Goal: Transaction & Acquisition: Purchase product/service

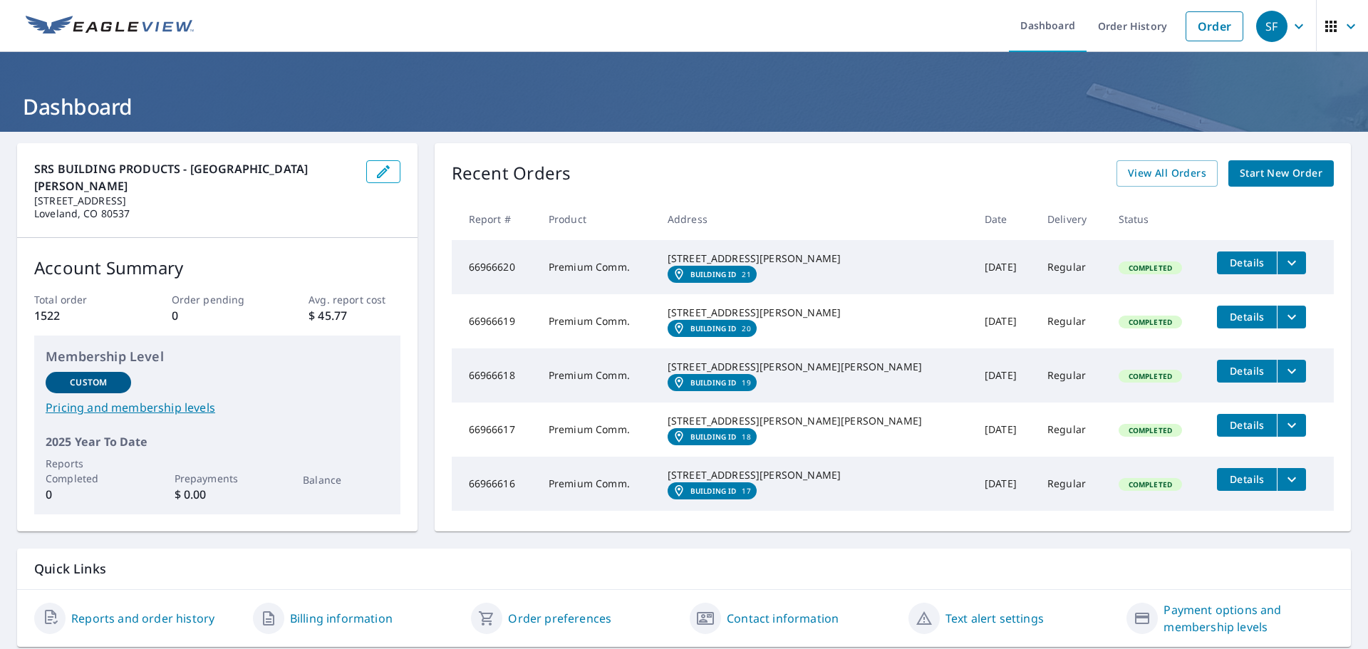
click at [1285, 178] on span "Start New Order" at bounding box center [1281, 174] width 83 height 18
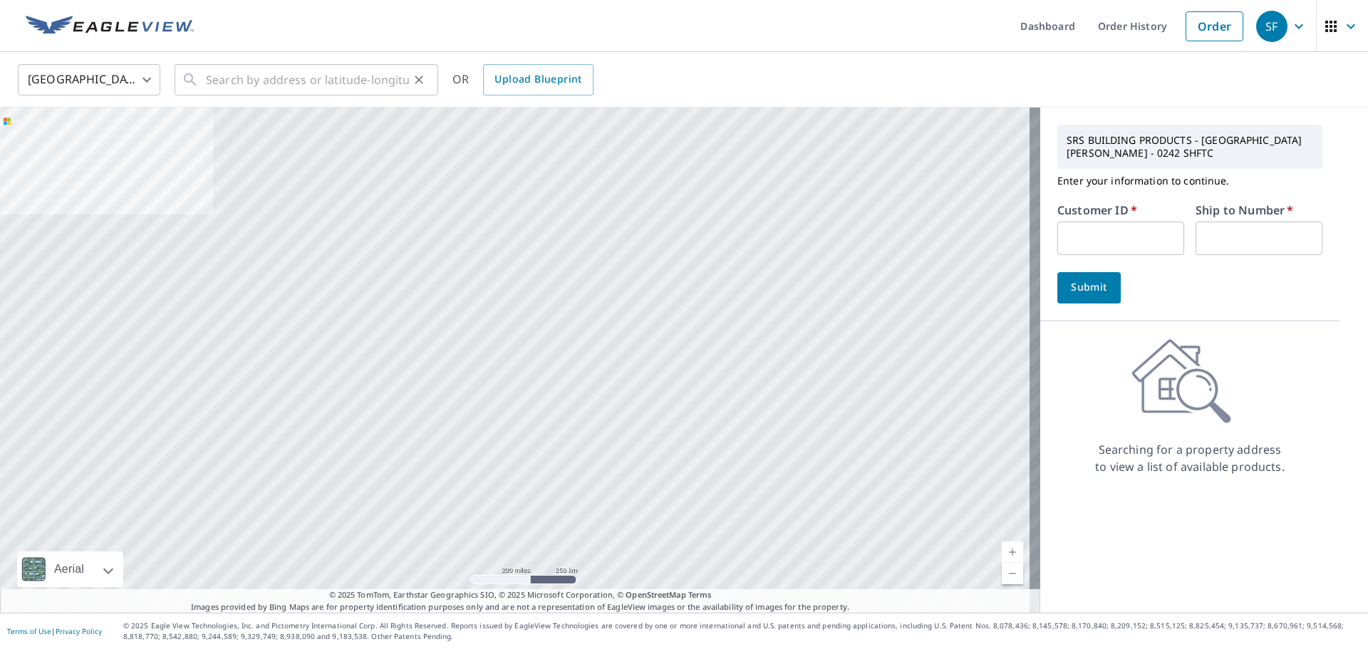
click at [195, 83] on icon at bounding box center [190, 79] width 17 height 17
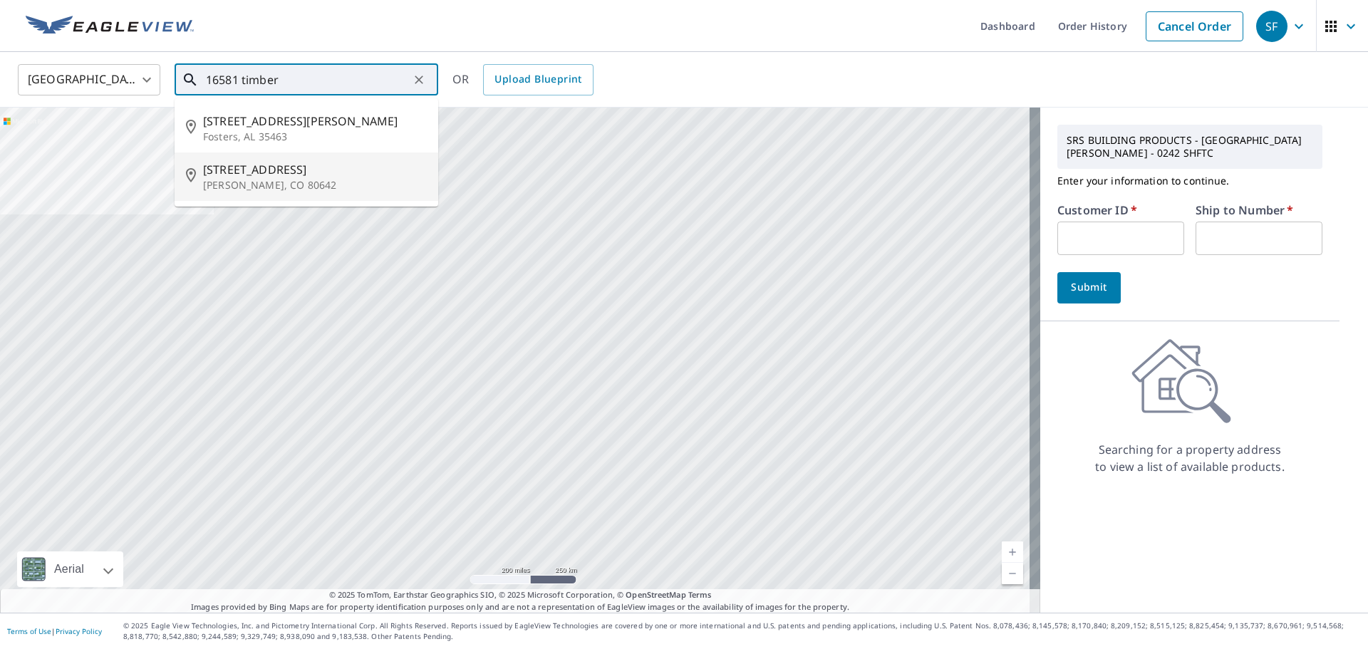
click at [193, 180] on icon at bounding box center [194, 176] width 17 height 17
type input "[STREET_ADDRESS][PERSON_NAME]"
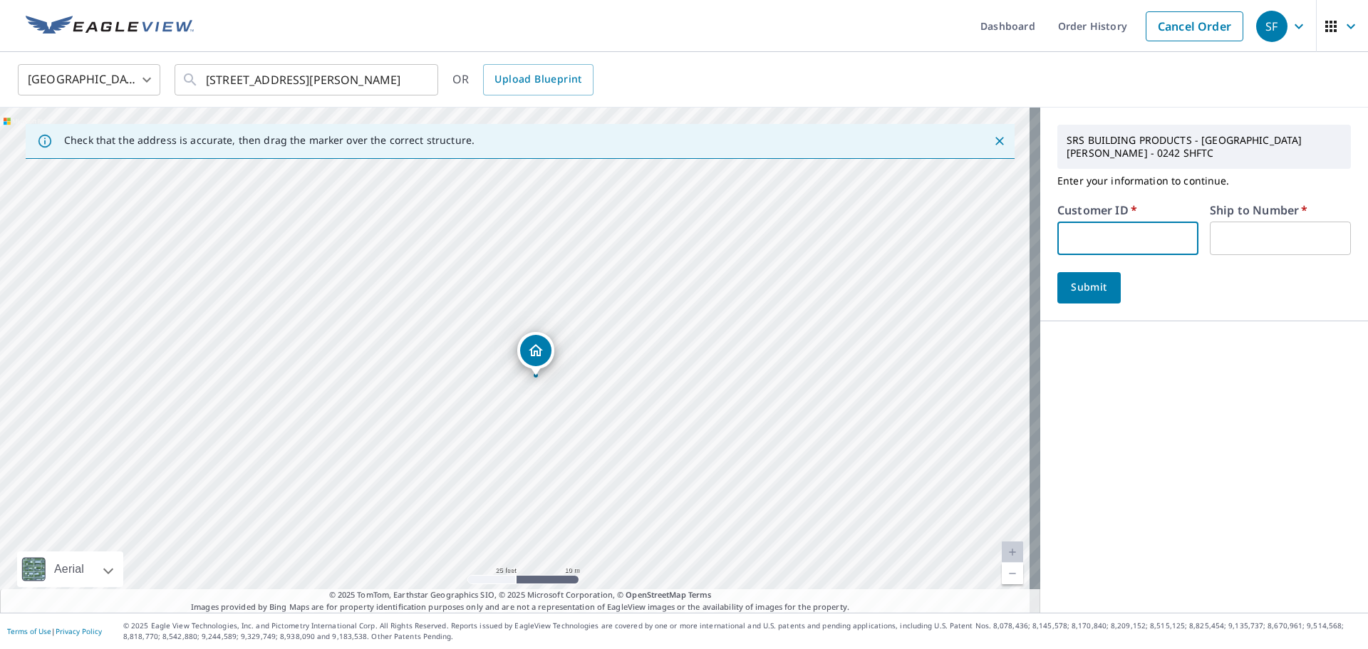
click at [1077, 226] on input "text" at bounding box center [1128, 238] width 141 height 33
type input "ASP242"
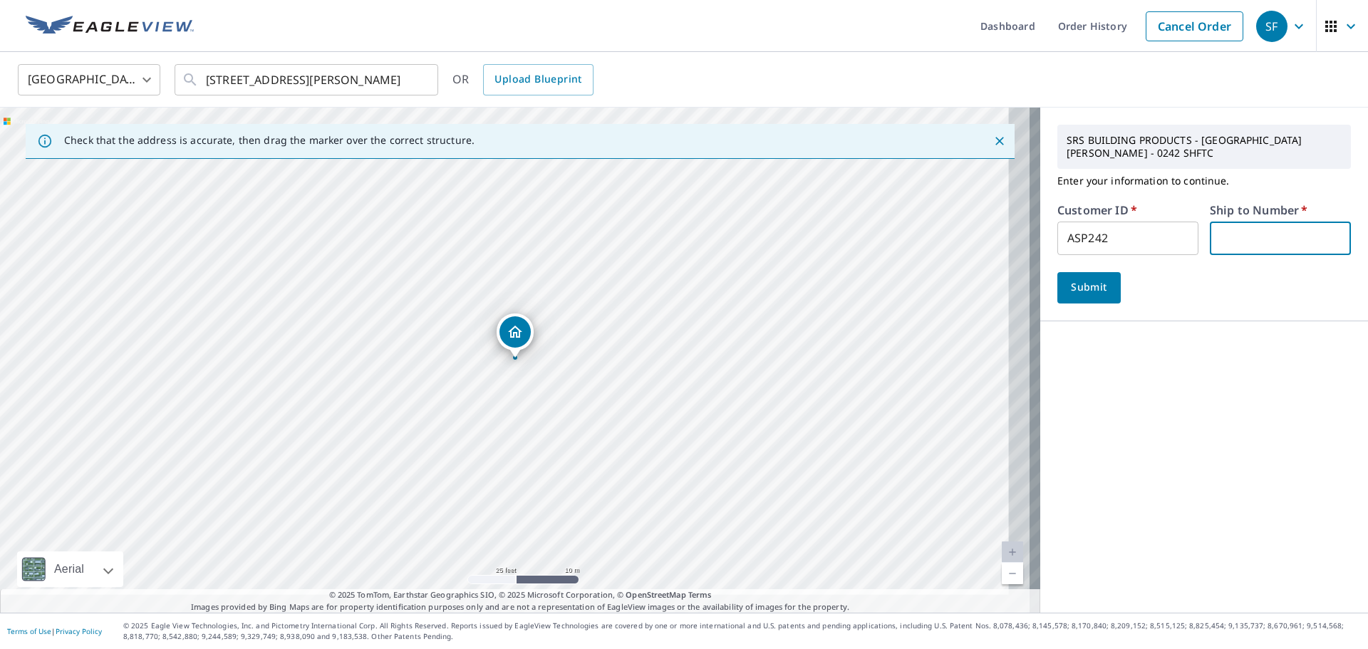
click at [1251, 226] on input "text" at bounding box center [1280, 238] width 141 height 33
type input "1"
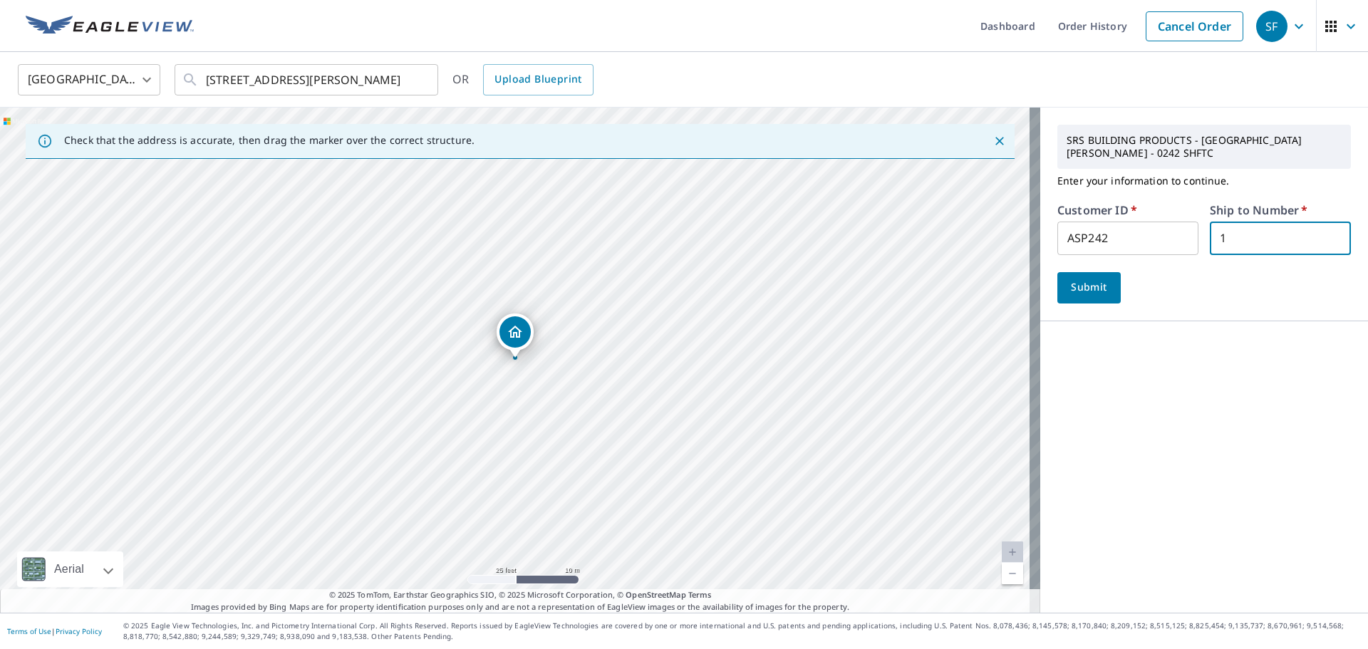
click at [1075, 283] on span "Submit" at bounding box center [1089, 288] width 41 height 18
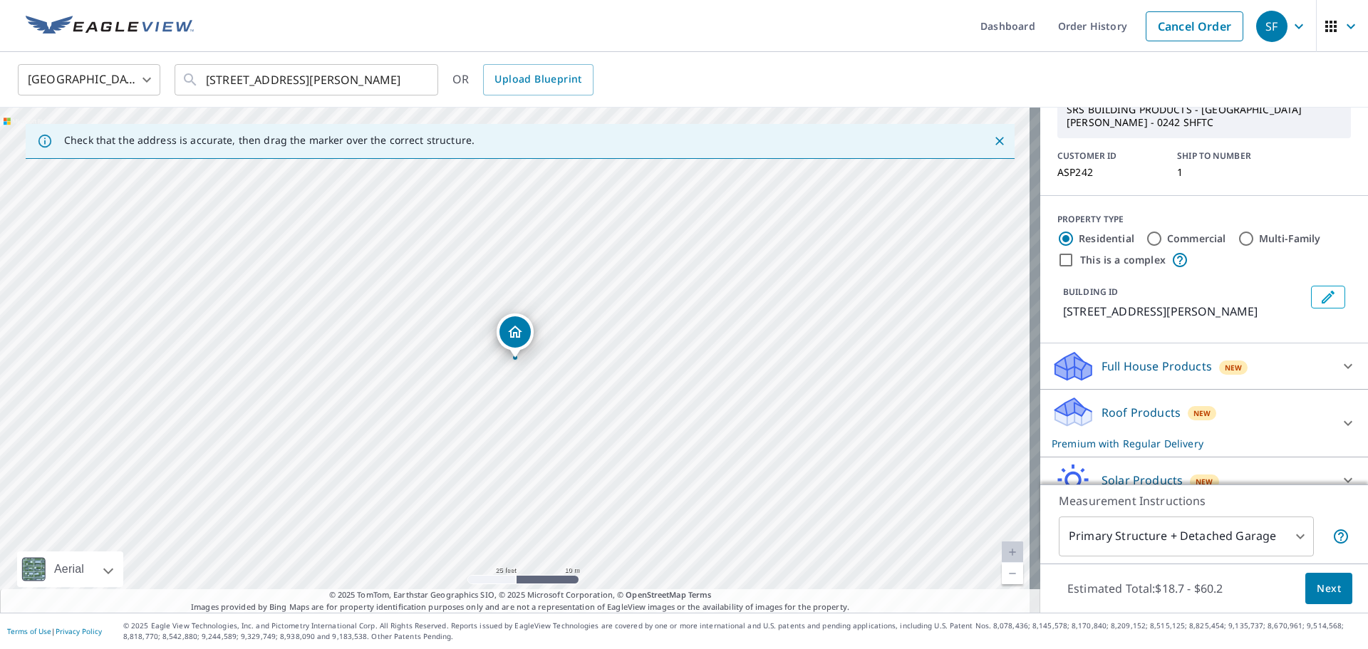
scroll to position [137, 0]
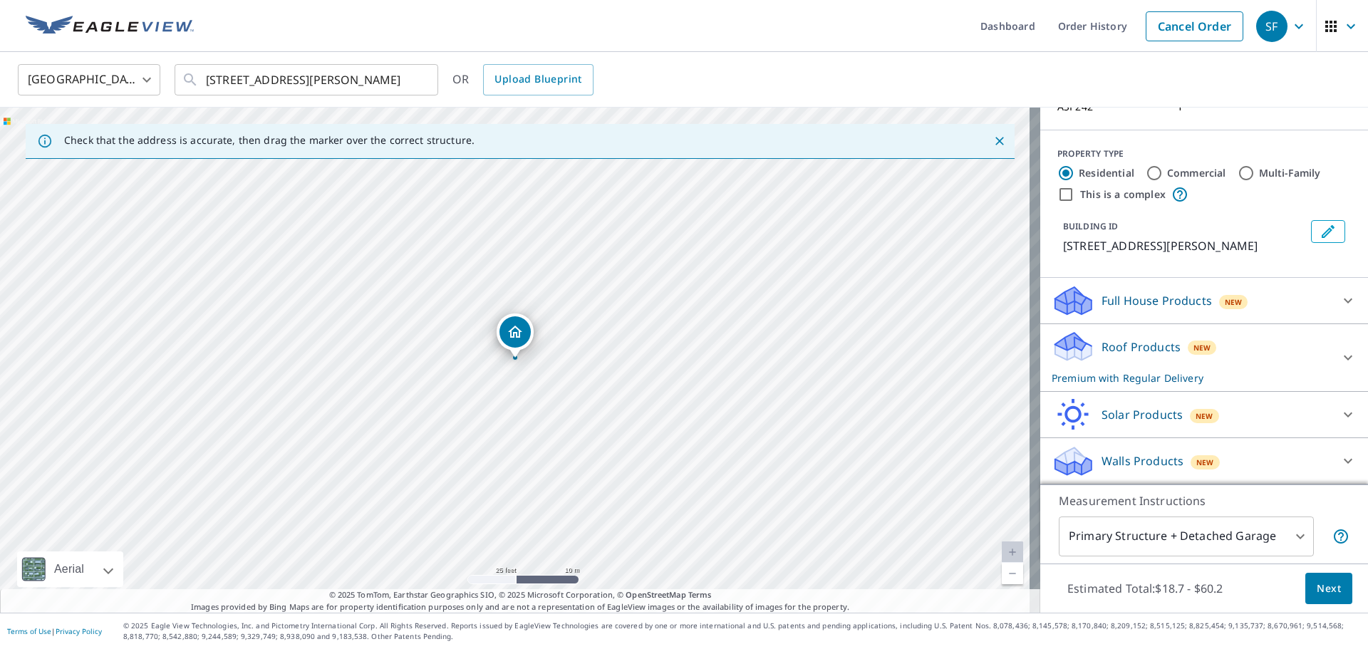
click at [1332, 592] on button "Next" at bounding box center [1329, 589] width 47 height 32
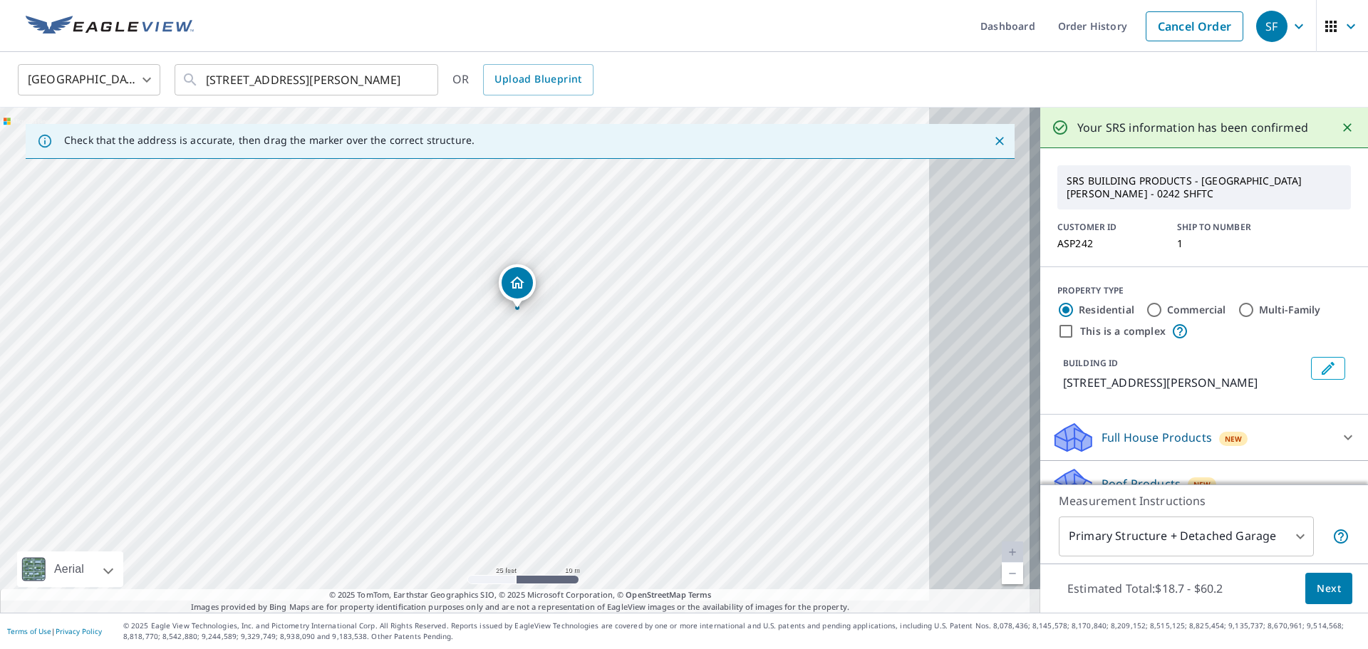
drag, startPoint x: 716, startPoint y: 301, endPoint x: 615, endPoint y: 289, distance: 101.2
click at [615, 289] on div "[STREET_ADDRESS][PERSON_NAME]" at bounding box center [520, 360] width 1041 height 505
click at [1328, 587] on span "Next" at bounding box center [1329, 589] width 24 height 18
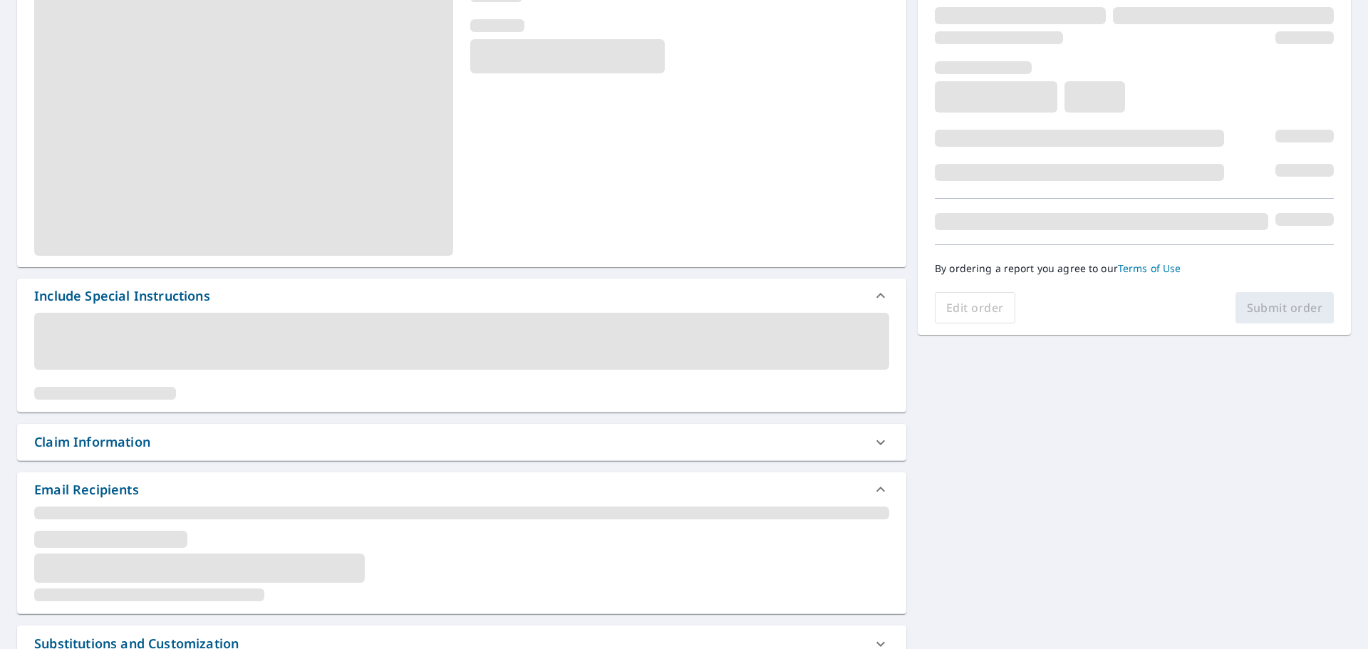
scroll to position [285, 0]
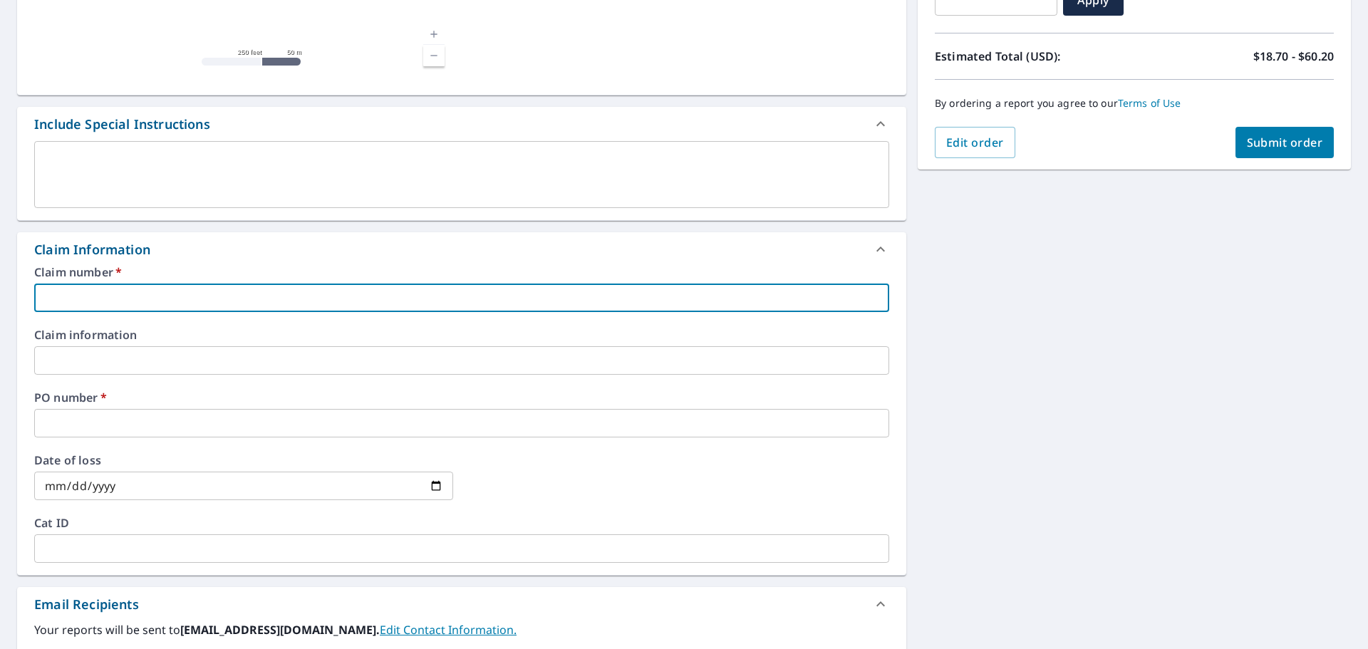
click at [131, 311] on input "text" at bounding box center [461, 298] width 855 height 29
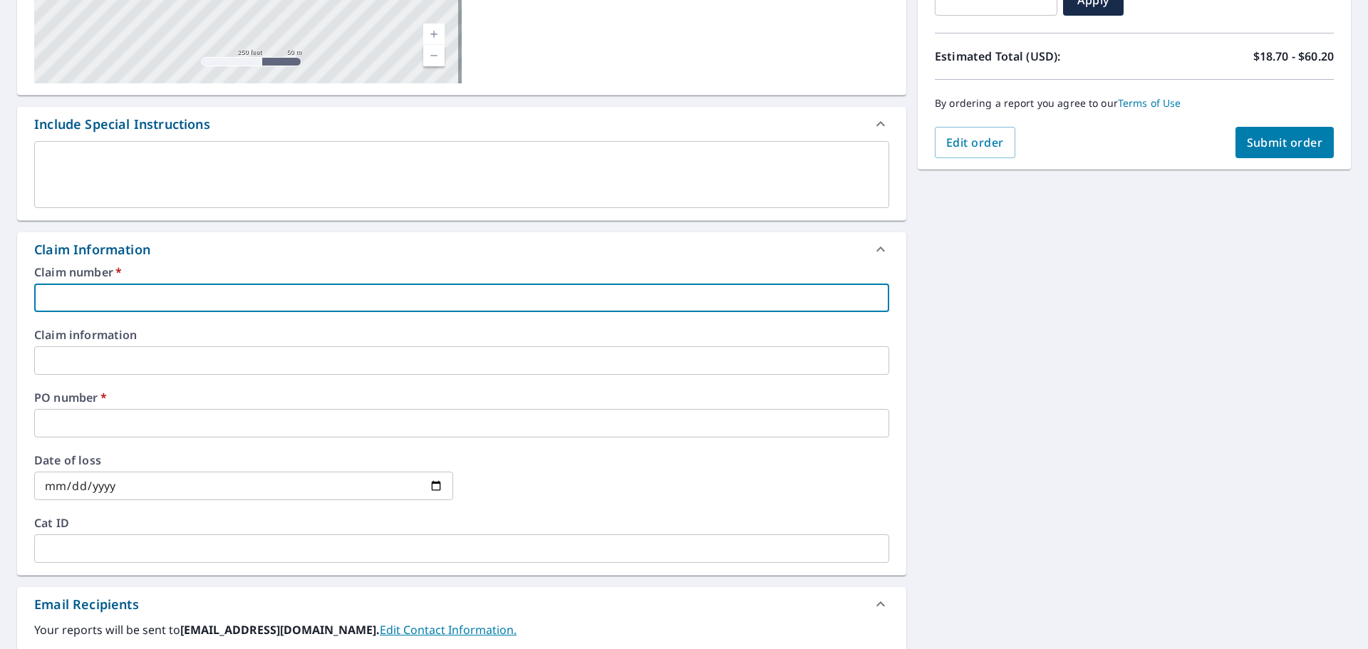
type input "ASP242"
checkbox input "true"
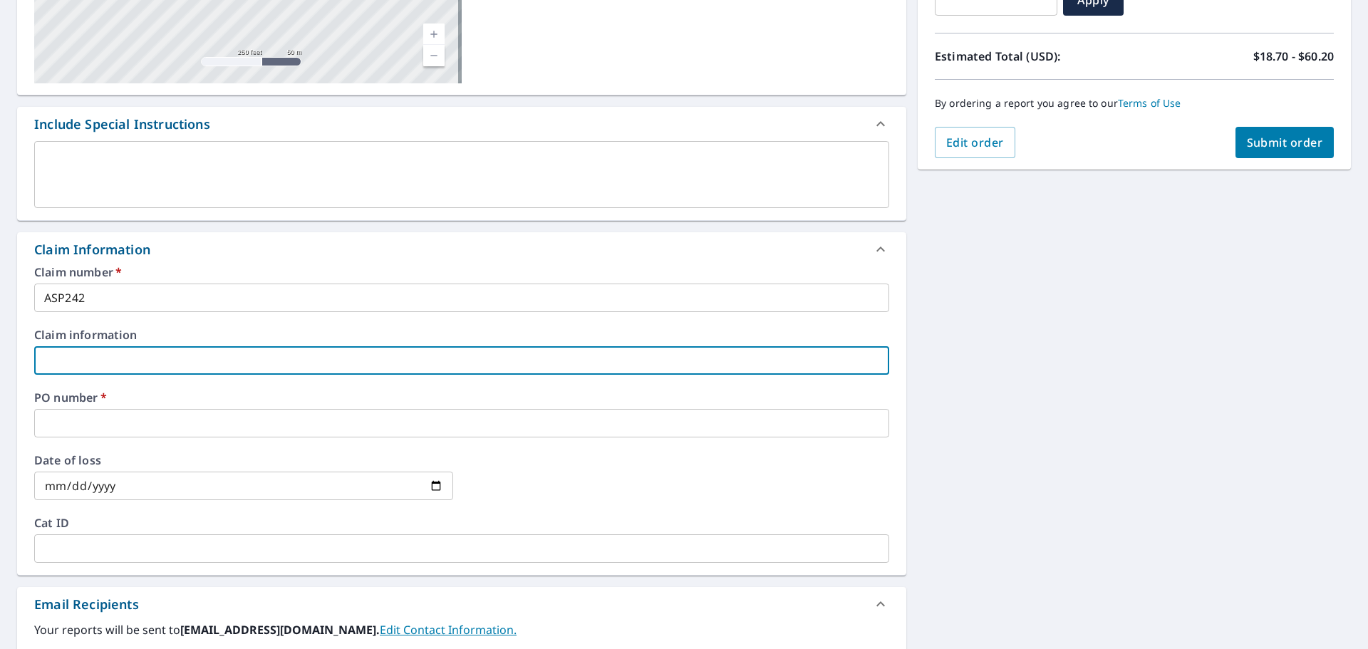
click at [114, 356] on input "text" at bounding box center [461, 360] width 855 height 29
click at [130, 427] on input "text" at bounding box center [461, 423] width 855 height 29
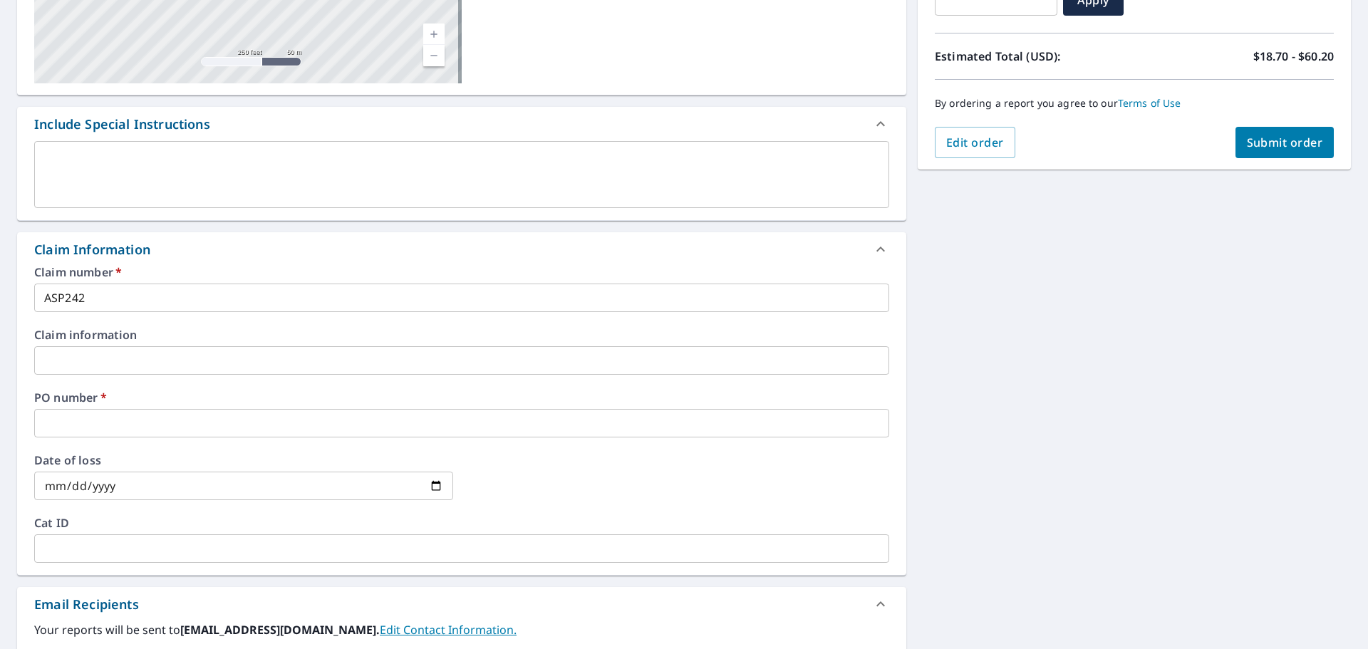
click at [190, 415] on input "text" at bounding box center [461, 423] width 855 height 29
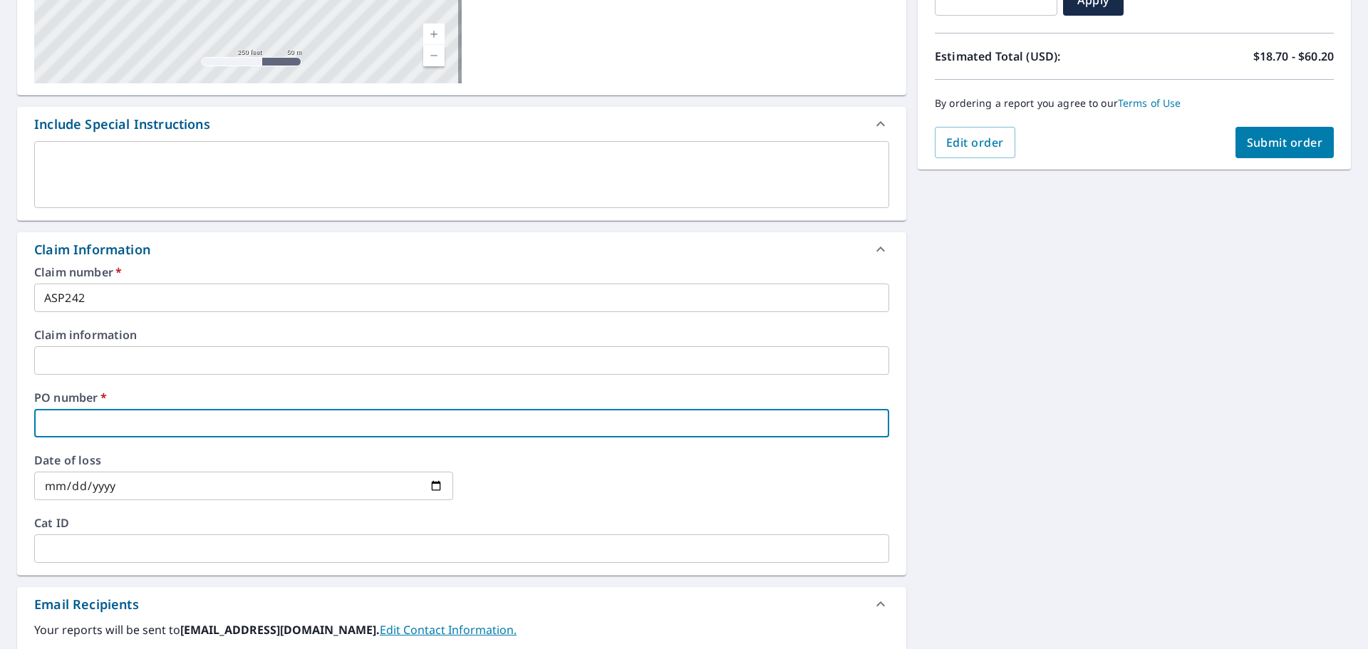
paste input "[STREET_ADDRESS]"
type input "[STREET_ADDRESS]"
checkbox input "true"
type input "[STREET_ADDRESS]"
click at [195, 491] on input "date" at bounding box center [243, 486] width 419 height 29
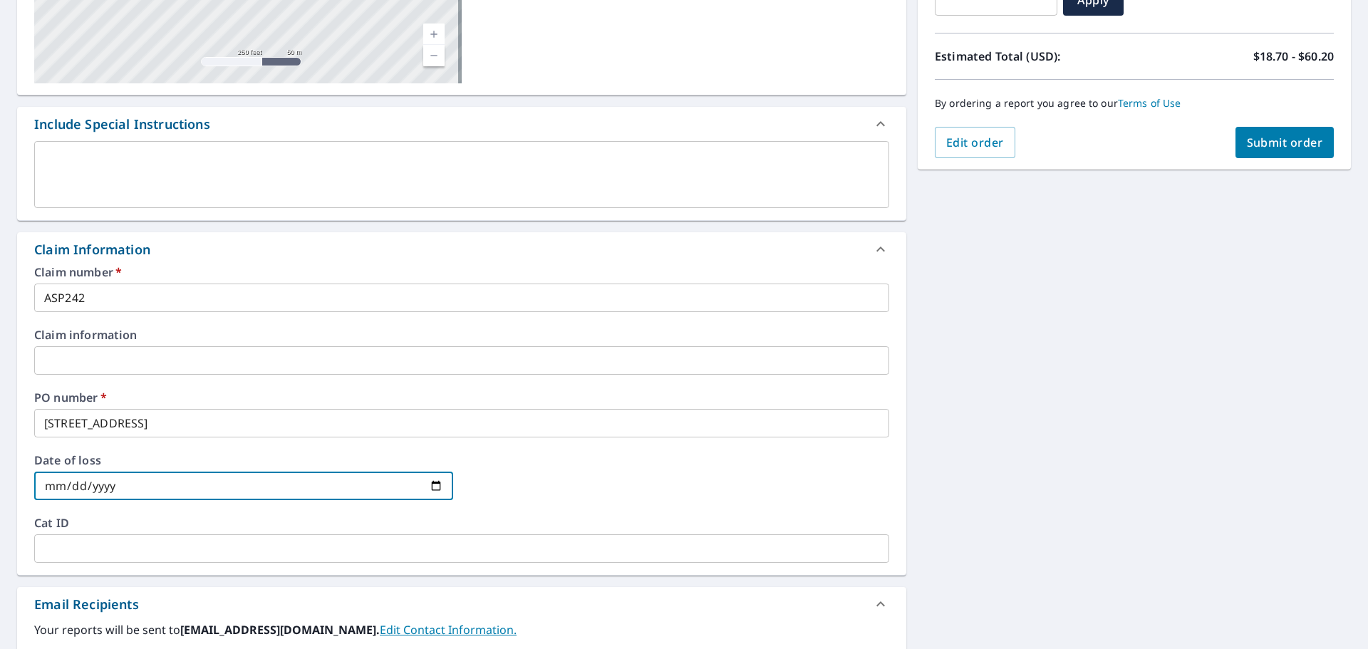
drag, startPoint x: 145, startPoint y: 492, endPoint x: -90, endPoint y: 474, distance: 235.2
click at [0, 474] on html "SF SF Dashboard Order History Cancel Order SF Dashboard / Finalize Order Finali…" at bounding box center [684, 324] width 1368 height 649
drag, startPoint x: 183, startPoint y: 489, endPoint x: 60, endPoint y: 479, distance: 123.7
click at [60, 479] on input "date" at bounding box center [243, 486] width 419 height 29
click at [232, 516] on div "Date of loss ​" at bounding box center [461, 486] width 855 height 63
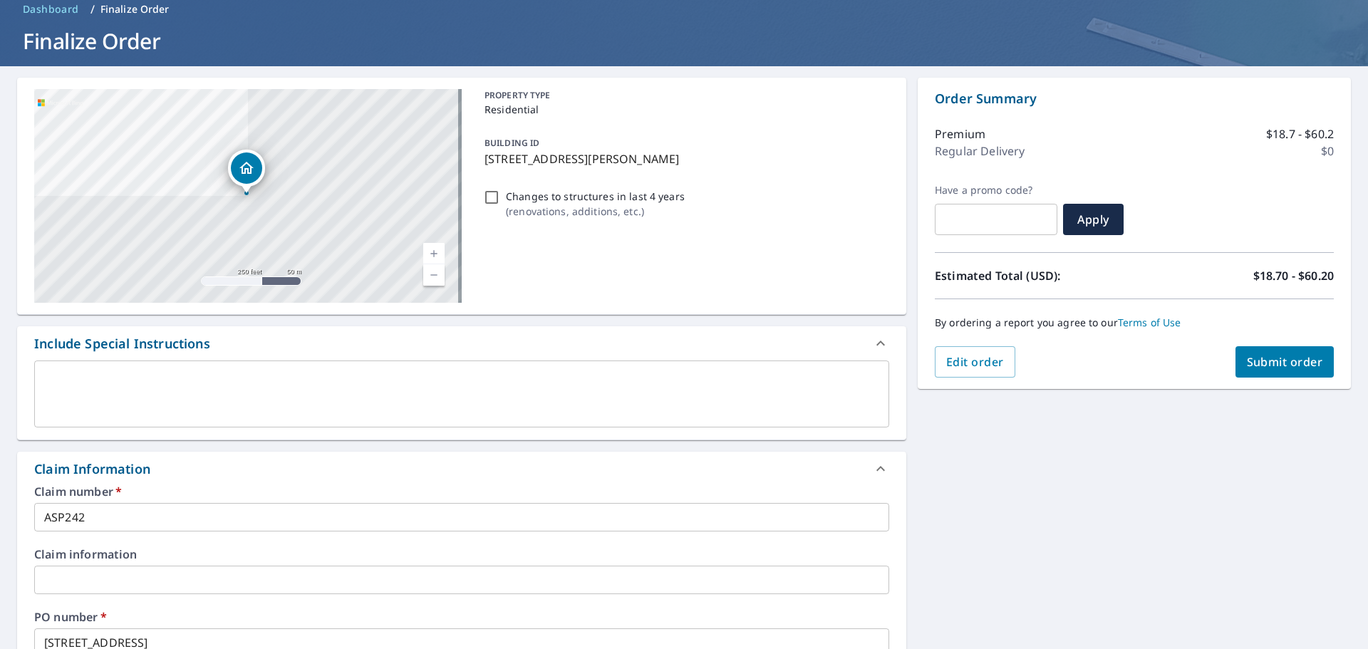
scroll to position [0, 0]
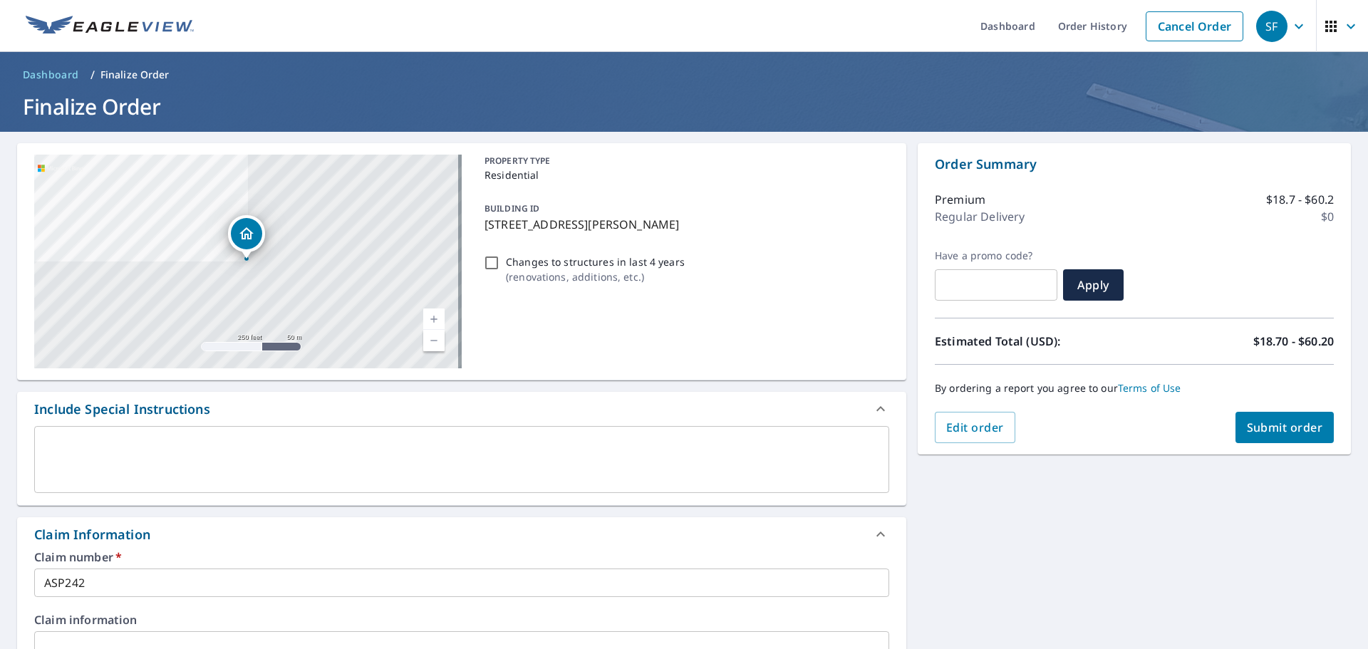
click at [1295, 423] on span "Submit order" at bounding box center [1285, 428] width 76 height 16
checkbox input "true"
